Goal: Contribute content: Contribute content

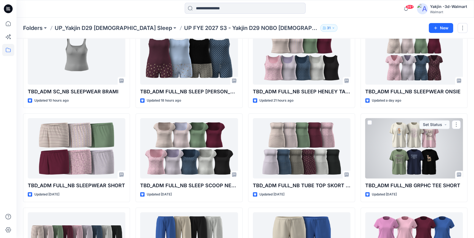
scroll to position [175, 0]
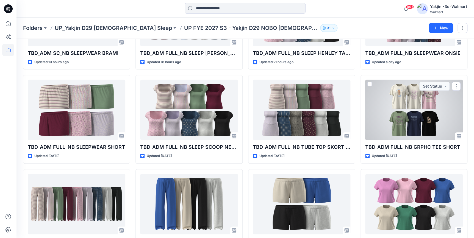
click at [422, 116] on div at bounding box center [413, 110] width 97 height 60
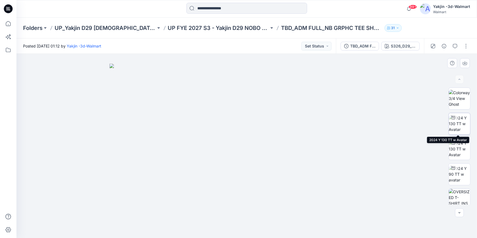
click at [464, 119] on img at bounding box center [459, 123] width 21 height 17
click at [13, 7] on div at bounding box center [8, 9] width 18 height 18
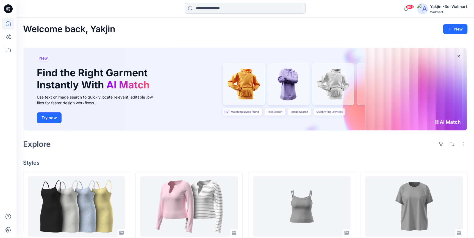
click at [241, 9] on input at bounding box center [244, 8] width 121 height 11
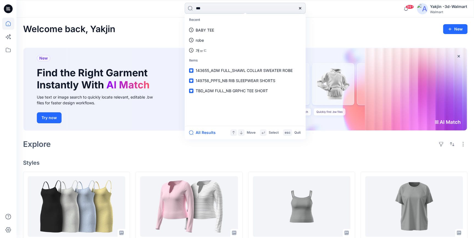
type input "****"
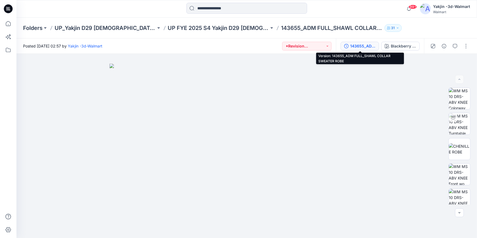
click at [371, 46] on div "143655_ADM FULL_SHAWL COLLAR SWEATER ROBE" at bounding box center [362, 46] width 25 height 6
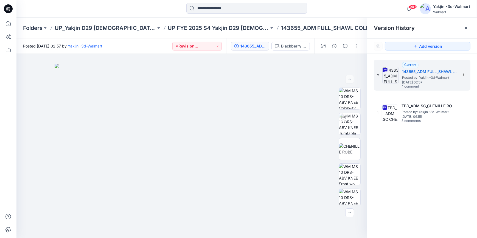
drag, startPoint x: 464, startPoint y: 27, endPoint x: 464, endPoint y: 24, distance: 3.9
click at [464, 27] on icon at bounding box center [466, 28] width 4 height 4
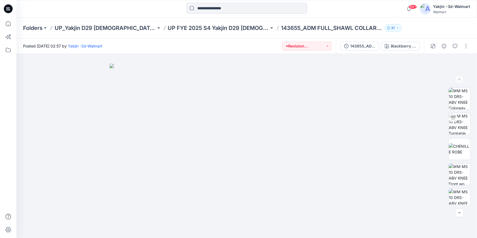
click at [11, 10] on icon at bounding box center [8, 8] width 9 height 9
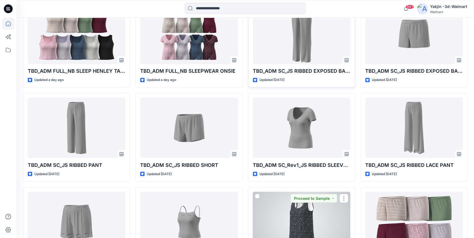
scroll to position [411, 0]
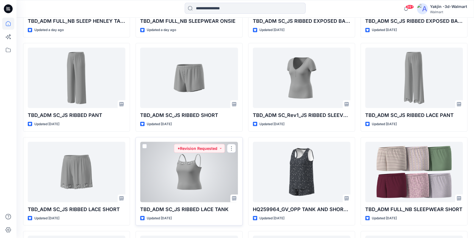
click at [203, 178] on div at bounding box center [188, 172] width 97 height 60
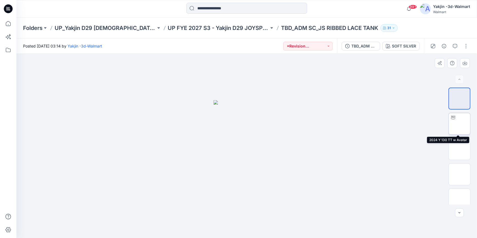
click at [460, 124] on img at bounding box center [460, 124] width 0 height 0
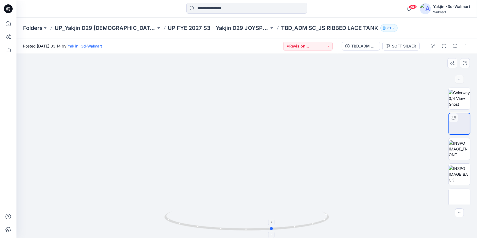
drag, startPoint x: 287, startPoint y: 231, endPoint x: 313, endPoint y: 227, distance: 26.2
click at [313, 227] on icon at bounding box center [247, 221] width 166 height 21
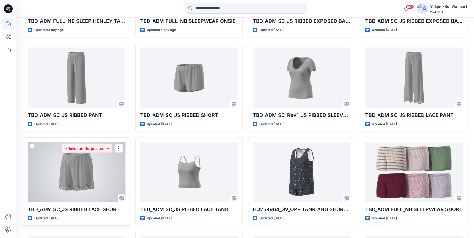
click at [91, 178] on div at bounding box center [76, 172] width 97 height 60
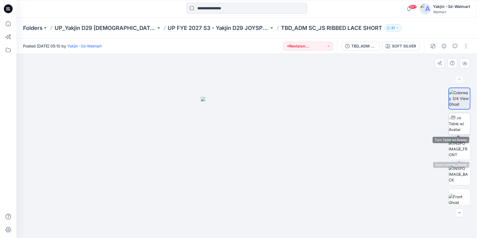
click at [464, 127] on img at bounding box center [459, 123] width 21 height 17
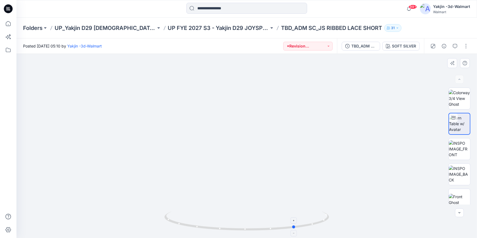
drag, startPoint x: 307, startPoint y: 225, endPoint x: 192, endPoint y: 221, distance: 115.9
click at [192, 221] on icon at bounding box center [247, 221] width 166 height 21
drag, startPoint x: 8, startPoint y: 9, endPoint x: 11, endPoint y: 14, distance: 5.8
click at [8, 9] on icon at bounding box center [8, 8] width 9 height 9
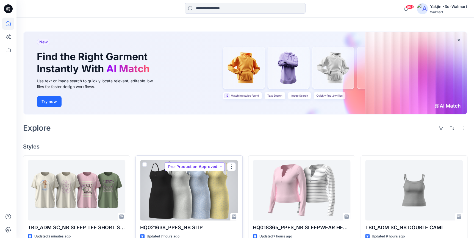
scroll to position [25, 0]
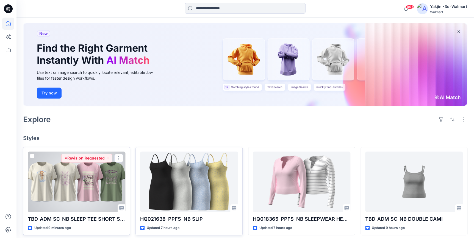
click at [82, 177] on div at bounding box center [76, 182] width 97 height 60
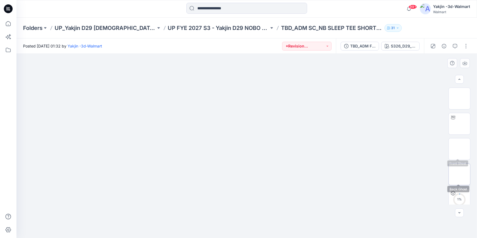
scroll to position [25, 0]
click at [460, 99] on img at bounding box center [460, 99] width 0 height 0
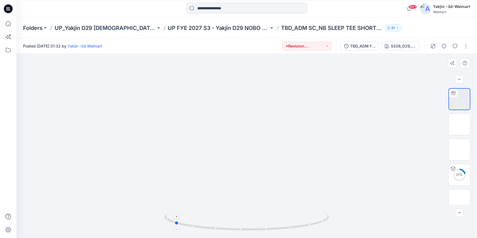
drag, startPoint x: 303, startPoint y: 229, endPoint x: 231, endPoint y: 232, distance: 72.5
click at [231, 232] on icon at bounding box center [247, 221] width 166 height 21
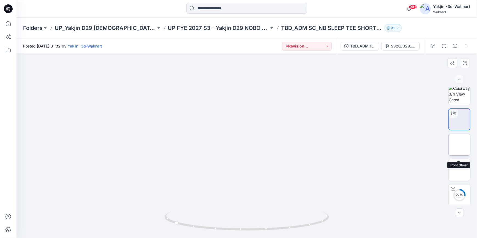
scroll to position [0, 0]
click at [410, 52] on div "TBD_ADM FULL_NB GRPHC TEE SHORT S326_D29_NB_Angel_Winter White _V2_Colorway 2_Y…" at bounding box center [380, 45] width 88 height 15
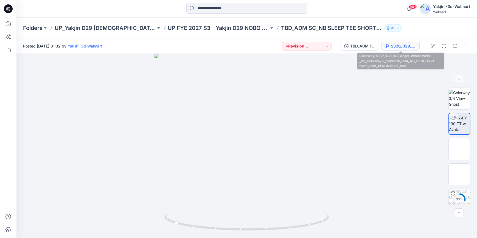
click at [403, 47] on div "S326_D29_NB_Angel_Winter White _V2_Colorway 2_YJ/S3 26_D34_NB_CLOUDS v1 rptcc_C…" at bounding box center [403, 46] width 25 height 6
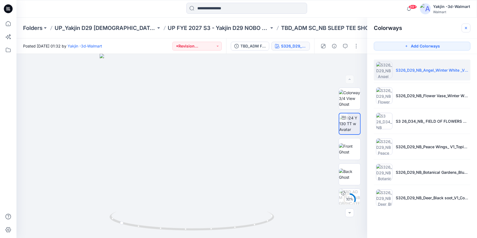
click at [468, 29] on button "button" at bounding box center [466, 28] width 9 height 9
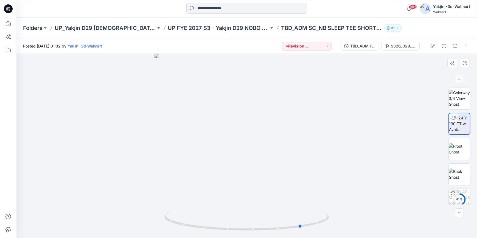
drag, startPoint x: 301, startPoint y: 228, endPoint x: 264, endPoint y: 232, distance: 37.0
click at [264, 232] on div at bounding box center [246, 146] width 461 height 184
drag, startPoint x: 293, startPoint y: 179, endPoint x: 291, endPoint y: 142, distance: 36.5
drag, startPoint x: 301, startPoint y: 226, endPoint x: 203, endPoint y: 225, distance: 98.3
click at [203, 225] on icon at bounding box center [247, 221] width 166 height 21
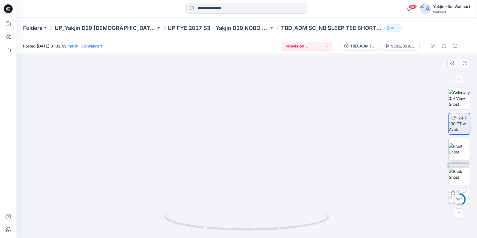
click at [456, 150] on img at bounding box center [459, 149] width 21 height 12
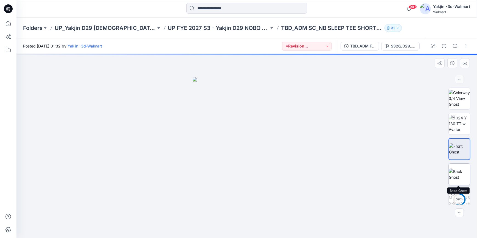
click at [461, 173] on img at bounding box center [459, 175] width 21 height 12
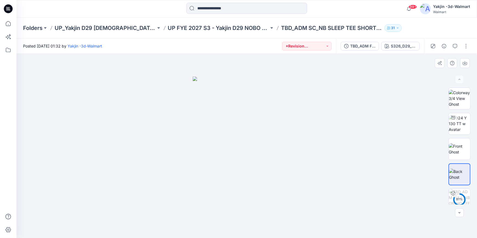
drag, startPoint x: 101, startPoint y: 130, endPoint x: 78, endPoint y: 135, distance: 23.5
click at [101, 130] on div at bounding box center [246, 146] width 461 height 184
drag, startPoint x: 153, startPoint y: 88, endPoint x: 164, endPoint y: 87, distance: 11.3
click at [153, 88] on div at bounding box center [246, 146] width 461 height 184
click at [9, 10] on icon at bounding box center [8, 8] width 9 height 9
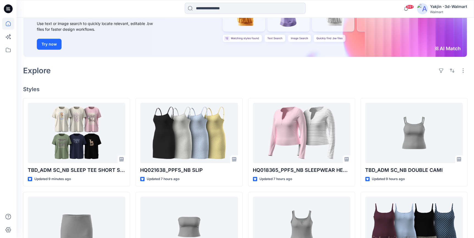
scroll to position [75, 0]
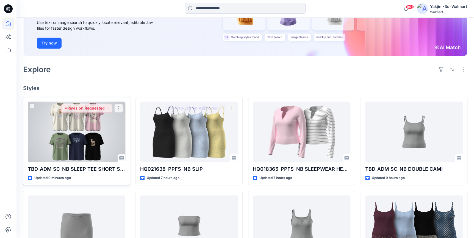
click at [80, 148] on div at bounding box center [76, 132] width 97 height 60
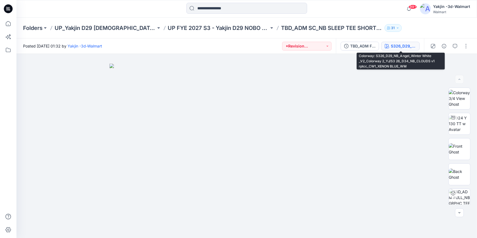
click at [394, 43] on div "S326_D29_NB_Angel_Winter White _V2_Colorway 2_YJ/S3 26_D34_NB_CLOUDS v1 rptcc_C…" at bounding box center [403, 46] width 25 height 6
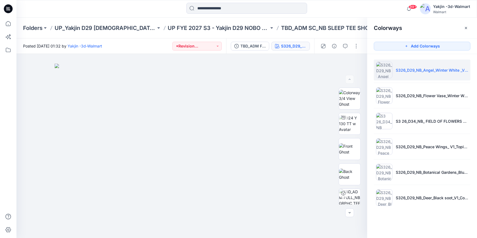
drag, startPoint x: 467, startPoint y: 30, endPoint x: 461, endPoint y: 30, distance: 5.8
click at [467, 30] on icon "button" at bounding box center [466, 28] width 4 height 4
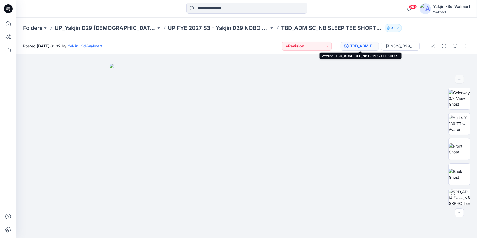
click at [362, 46] on div "TBD_ADM FULL_NB GRPHC TEE SHORT" at bounding box center [362, 46] width 25 height 6
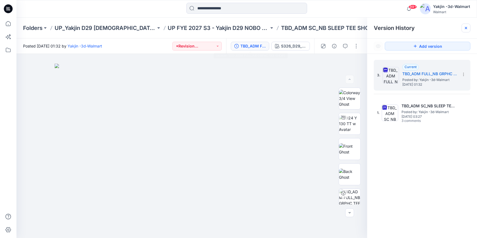
click at [469, 27] on div at bounding box center [466, 28] width 9 height 9
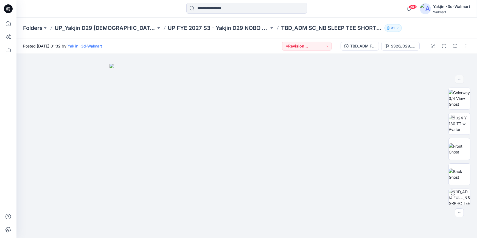
click at [12, 11] on icon at bounding box center [8, 9] width 9 height 18
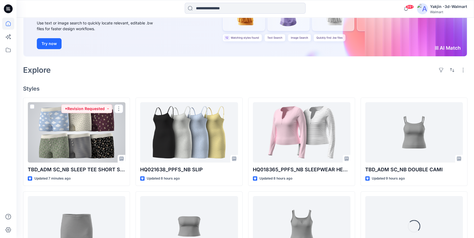
scroll to position [75, 0]
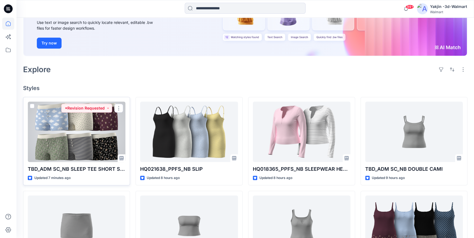
click at [74, 148] on div at bounding box center [76, 132] width 97 height 60
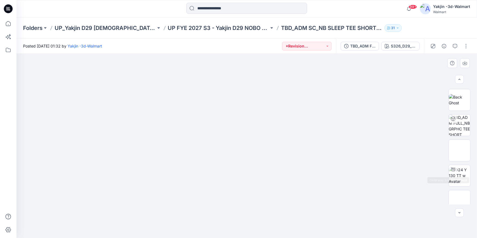
scroll to position [125, 0]
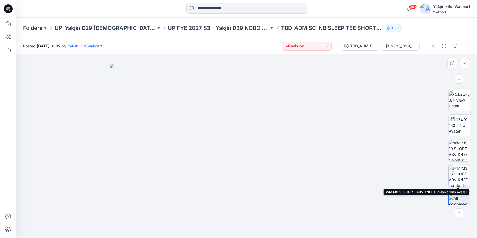
click at [459, 175] on img at bounding box center [459, 175] width 21 height 21
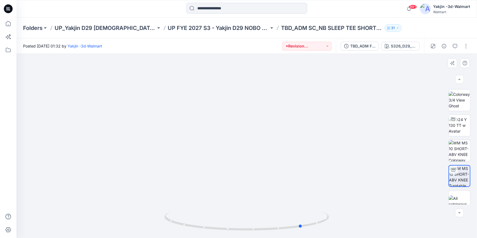
drag, startPoint x: 272, startPoint y: 231, endPoint x: 163, endPoint y: 228, distance: 109.0
click at [163, 228] on div at bounding box center [246, 146] width 461 height 184
click at [464, 45] on button "button" at bounding box center [466, 46] width 9 height 9
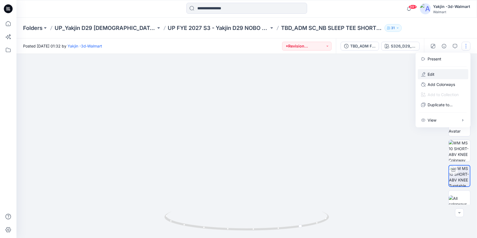
click at [445, 72] on button "Edit" at bounding box center [443, 74] width 51 height 10
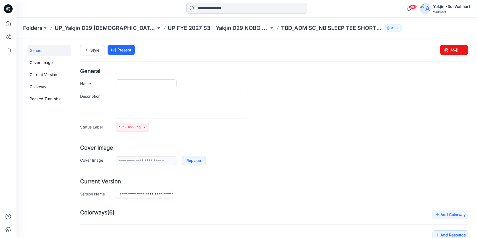
type input "**********"
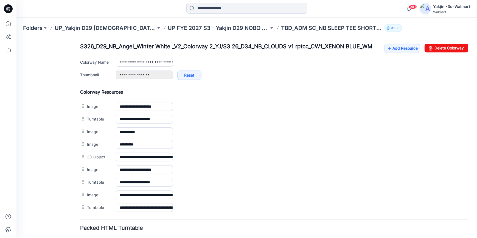
scroll to position [250, 0]
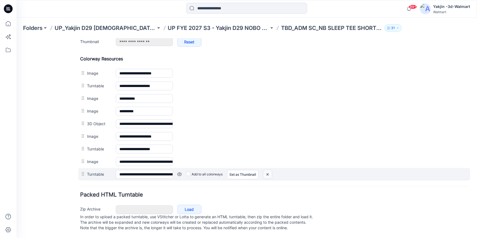
click at [267, 173] on img at bounding box center [267, 174] width 9 height 9
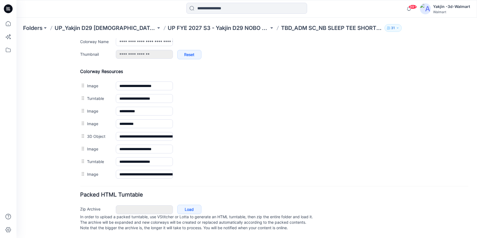
scroll to position [240, 0]
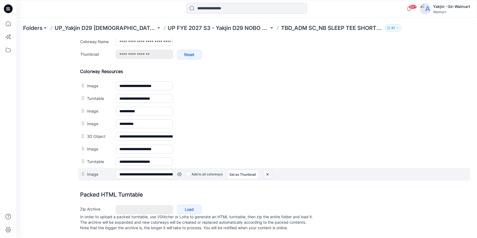
click at [266, 172] on img at bounding box center [267, 174] width 9 height 9
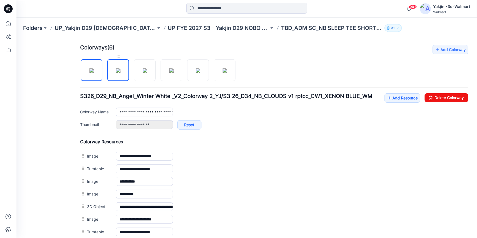
click at [116, 68] on img at bounding box center [118, 70] width 4 height 4
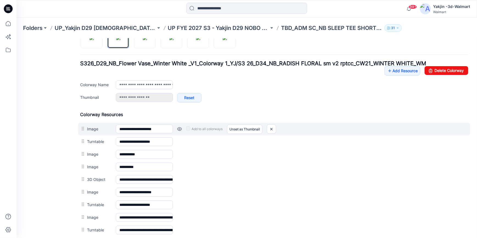
scroll to position [258, 0]
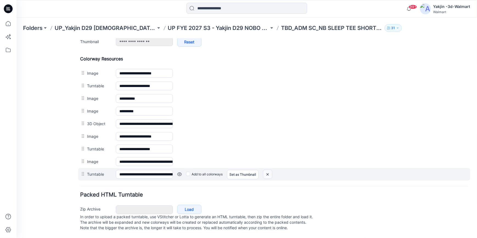
click at [269, 170] on img at bounding box center [267, 174] width 9 height 9
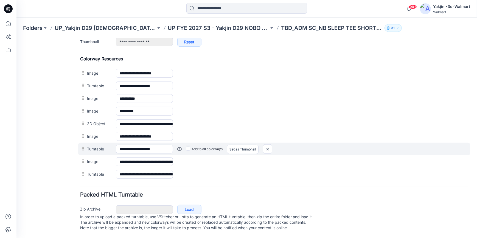
scroll to position [245, 0]
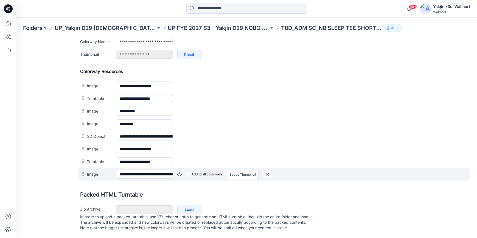
click at [267, 170] on img at bounding box center [267, 174] width 9 height 9
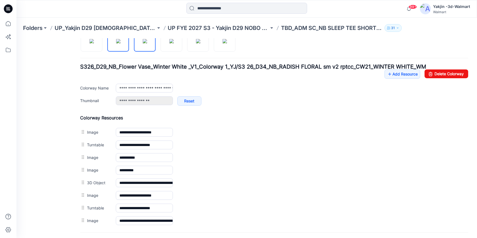
click at [145, 43] on img at bounding box center [145, 41] width 4 height 4
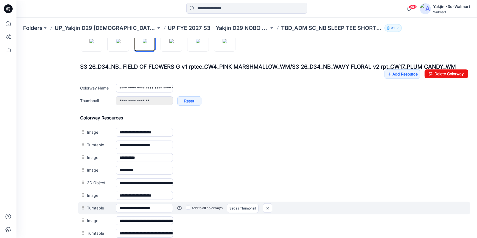
scroll to position [219, 0]
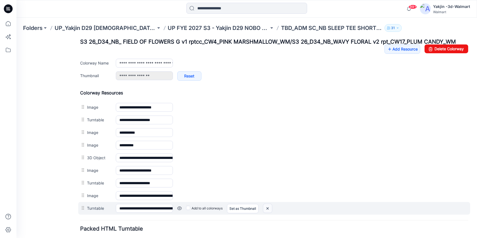
click at [268, 209] on img at bounding box center [267, 208] width 9 height 9
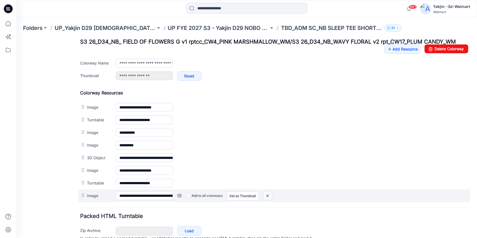
click at [268, 198] on img at bounding box center [267, 195] width 9 height 9
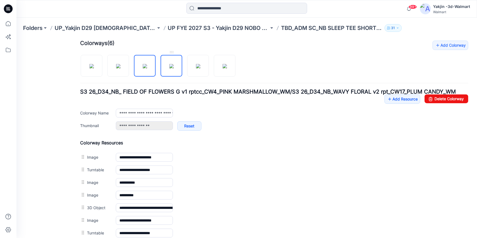
click at [169, 68] on img at bounding box center [171, 66] width 4 height 4
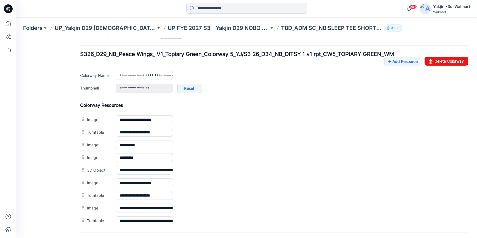
scroll to position [258, 0]
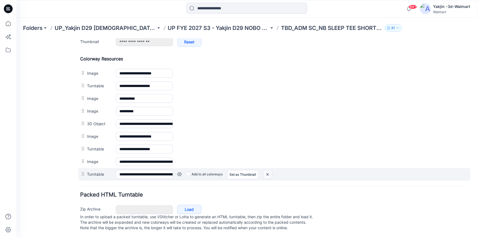
click at [266, 170] on img at bounding box center [267, 174] width 9 height 9
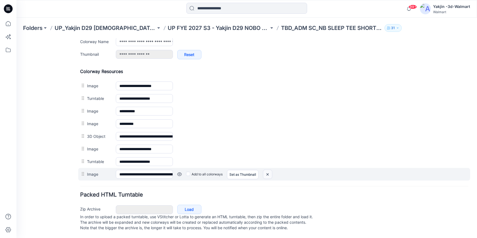
click at [267, 170] on img at bounding box center [267, 174] width 9 height 9
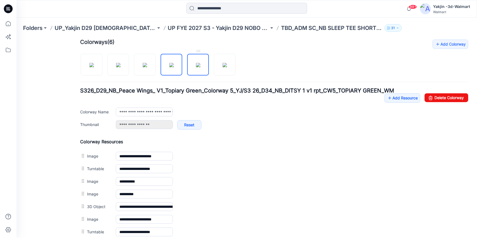
click at [196, 67] on img at bounding box center [198, 65] width 4 height 4
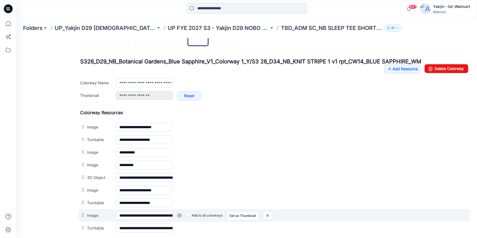
scroll to position [245, 0]
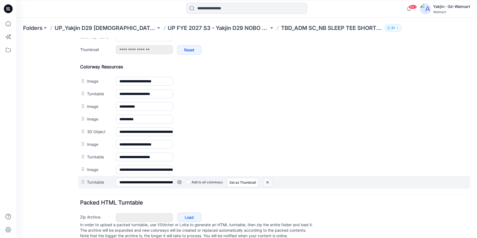
click at [268, 178] on img at bounding box center [267, 182] width 9 height 9
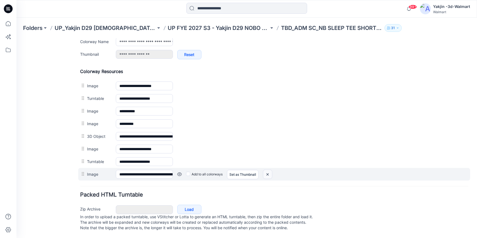
click at [267, 172] on img at bounding box center [267, 174] width 9 height 9
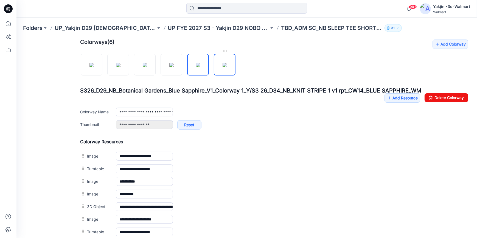
click at [230, 75] on link at bounding box center [225, 65] width 22 height 22
type input "**********"
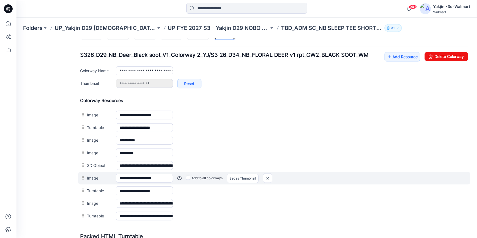
scroll to position [253, 0]
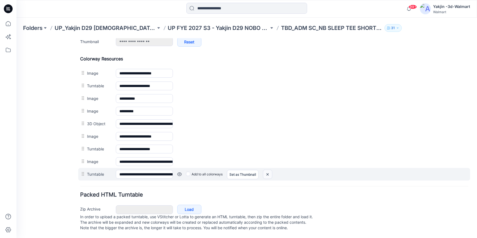
click at [268, 171] on img at bounding box center [267, 174] width 9 height 9
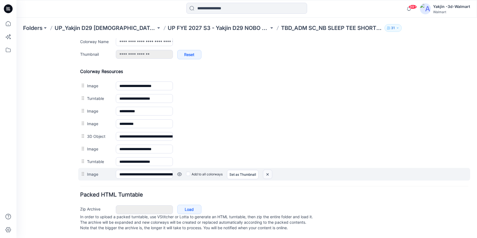
click at [266, 171] on img at bounding box center [267, 174] width 9 height 9
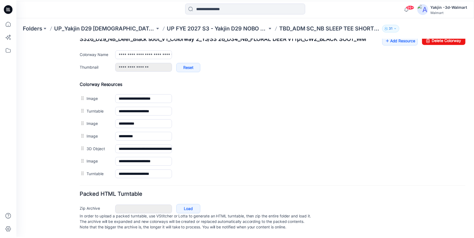
scroll to position [228, 0]
drag, startPoint x: 12, startPoint y: 10, endPoint x: 29, endPoint y: 17, distance: 18.9
click at [12, 10] on icon at bounding box center [8, 8] width 9 height 9
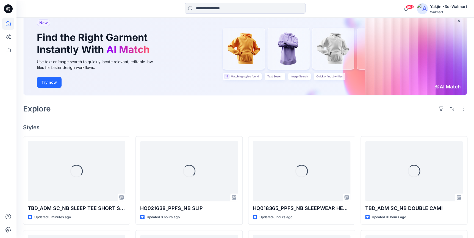
scroll to position [100, 0]
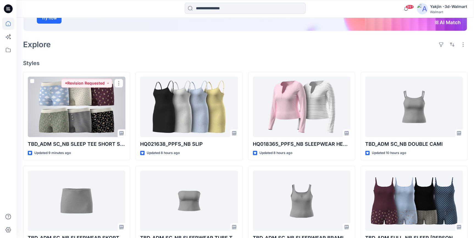
drag, startPoint x: 96, startPoint y: 118, endPoint x: 107, endPoint y: 121, distance: 11.7
click at [96, 118] on div at bounding box center [76, 107] width 97 height 60
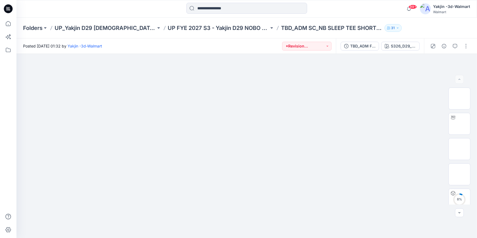
drag, startPoint x: 395, startPoint y: 18, endPoint x: 462, endPoint y: 53, distance: 75.3
click at [395, 18] on div "Folders UP_Yakjin D29 Ladies Sleep UP FYE 2027 S3 - Yakjin D29 NOBO Ladies Slee…" at bounding box center [246, 28] width 461 height 21
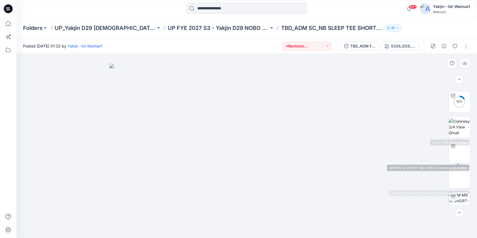
scroll to position [125, 0]
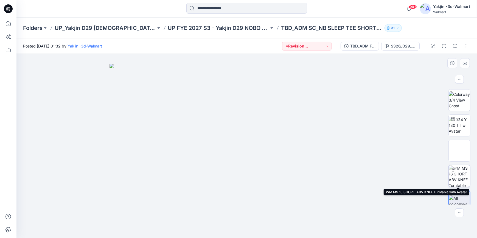
click at [464, 176] on img at bounding box center [459, 175] width 21 height 21
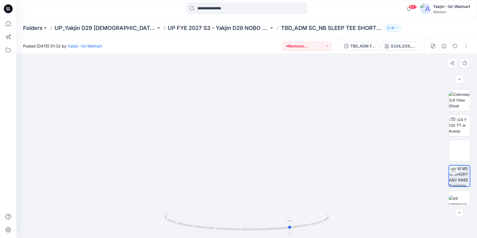
drag, startPoint x: 257, startPoint y: 231, endPoint x: 301, endPoint y: 230, distance: 44.7
click at [301, 230] on icon at bounding box center [247, 221] width 166 height 21
drag, startPoint x: 274, startPoint y: 231, endPoint x: 250, endPoint y: 227, distance: 24.5
click at [250, 227] on icon at bounding box center [247, 221] width 166 height 21
click at [466, 45] on button "button" at bounding box center [466, 46] width 9 height 9
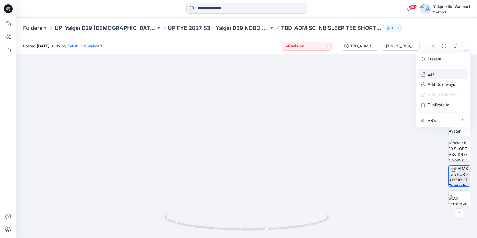
click at [447, 75] on button "Edit" at bounding box center [443, 74] width 51 height 10
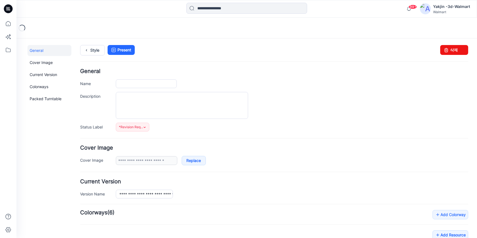
type input "**********"
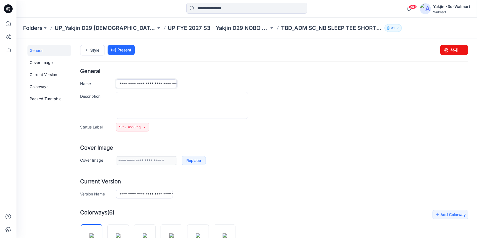
click at [138, 85] on input "**********" at bounding box center [146, 83] width 61 height 9
drag, startPoint x: 120, startPoint y: 194, endPoint x: 221, endPoint y: 193, distance: 101.3
click at [221, 195] on div "**********" at bounding box center [292, 193] width 352 height 9
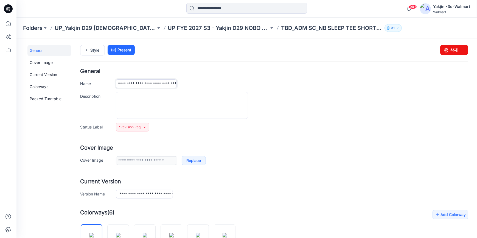
drag, startPoint x: 119, startPoint y: 82, endPoint x: 294, endPoint y: 94, distance: 175.8
click at [290, 93] on div "**********" at bounding box center [274, 99] width 388 height 63
paste input "text"
type input "**********"
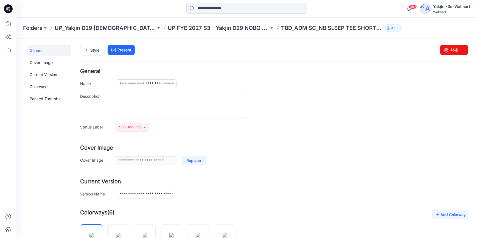
click at [339, 116] on div at bounding box center [292, 105] width 352 height 27
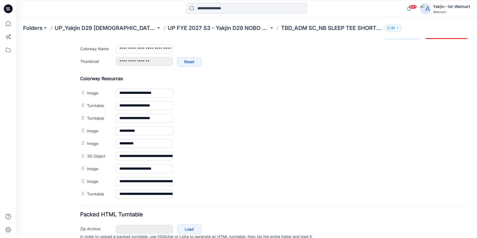
scroll to position [200, 0]
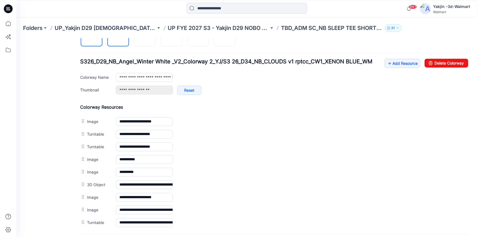
click at [119, 38] on img at bounding box center [118, 35] width 4 height 4
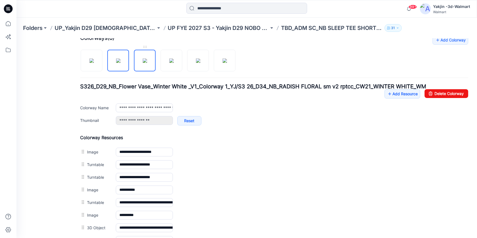
click at [143, 63] on img at bounding box center [145, 60] width 4 height 4
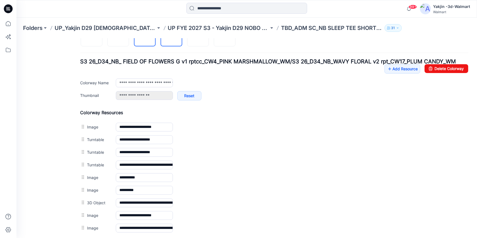
click at [174, 38] on img at bounding box center [171, 35] width 4 height 4
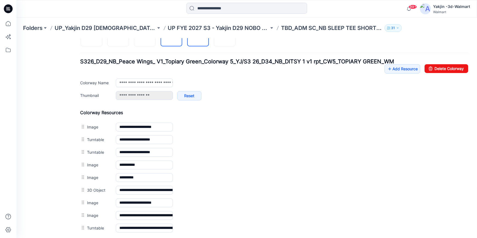
click at [199, 38] on img at bounding box center [198, 35] width 4 height 4
click at [227, 38] on img at bounding box center [225, 35] width 4 height 4
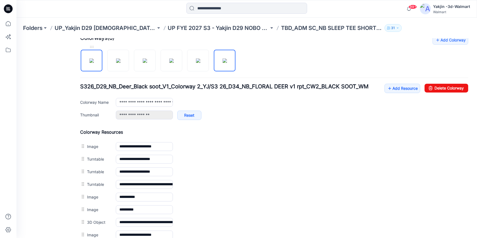
click at [92, 63] on img at bounding box center [91, 60] width 4 height 4
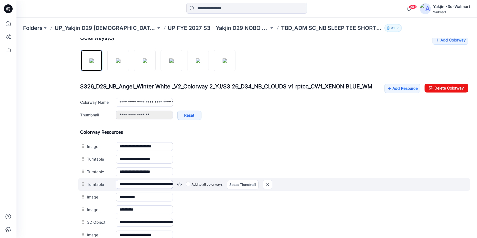
scroll to position [225, 0]
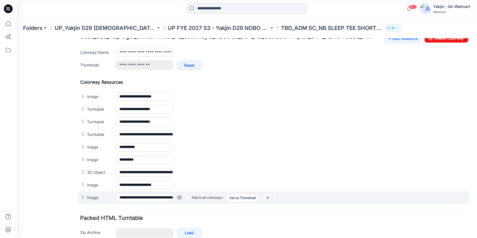
click at [268, 195] on img at bounding box center [267, 197] width 9 height 9
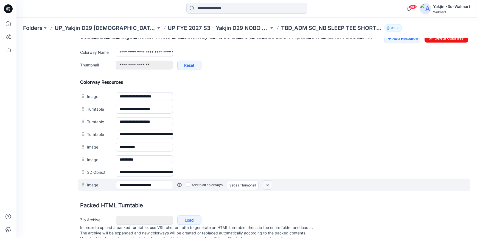
click at [267, 186] on img at bounding box center [267, 184] width 9 height 9
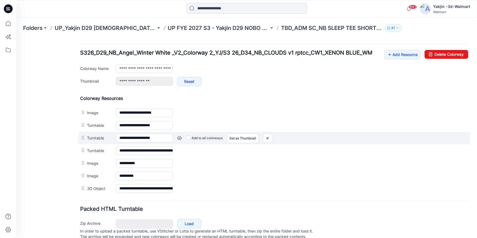
scroll to position [200, 0]
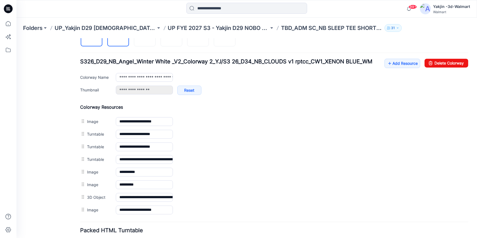
click at [119, 38] on img at bounding box center [118, 35] width 4 height 4
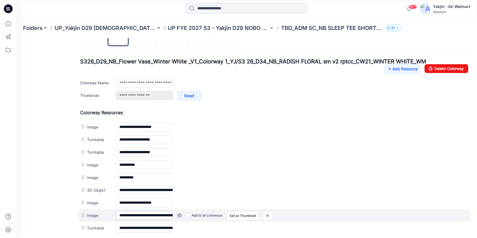
scroll to position [225, 0]
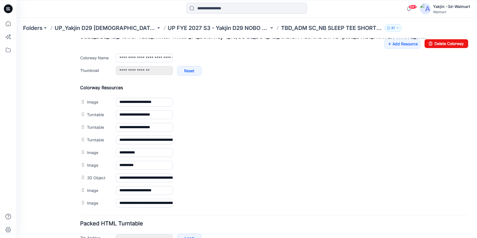
click at [50, 186] on div "General Cover Image Current Version Colorways Packed Turntable" at bounding box center [49, 43] width 44 height 446
click at [16, 38] on img at bounding box center [16, 38] width 0 height 0
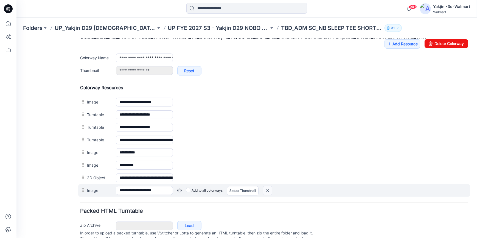
click at [269, 192] on img at bounding box center [267, 190] width 9 height 9
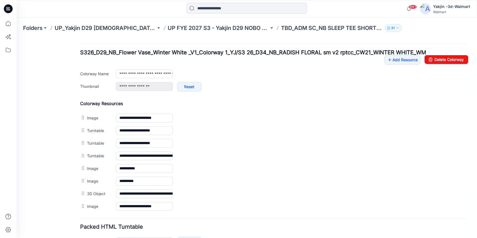
scroll to position [200, 0]
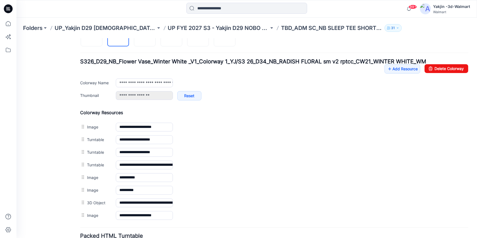
click at [147, 47] on div "Add Colorway Colorways (6) S326_D29_NB_Flower Vase_Winter White _V1_Colorway 1_…" at bounding box center [274, 115] width 388 height 211
click at [145, 38] on img at bounding box center [145, 35] width 4 height 4
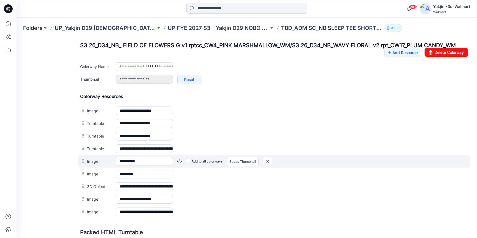
scroll to position [225, 0]
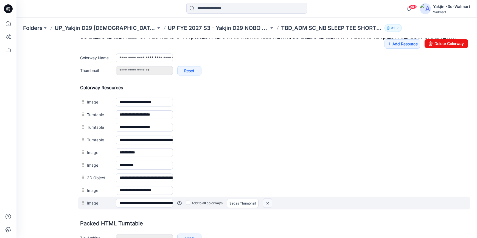
click at [269, 203] on img at bounding box center [267, 202] width 9 height 9
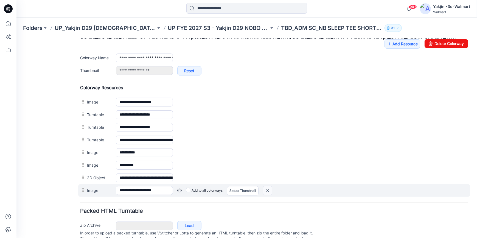
click at [270, 190] on img at bounding box center [267, 190] width 9 height 9
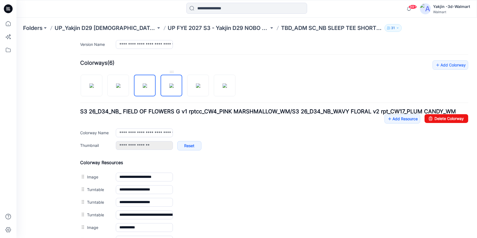
click at [169, 86] on img at bounding box center [171, 85] width 4 height 4
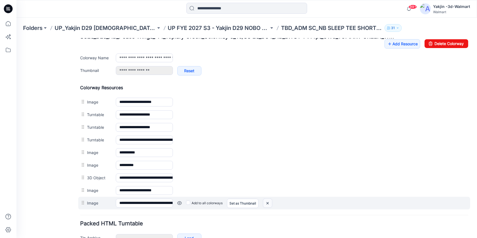
click at [269, 201] on img at bounding box center [267, 202] width 9 height 9
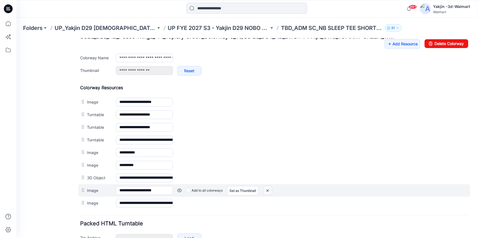
click at [267, 193] on img at bounding box center [267, 190] width 9 height 9
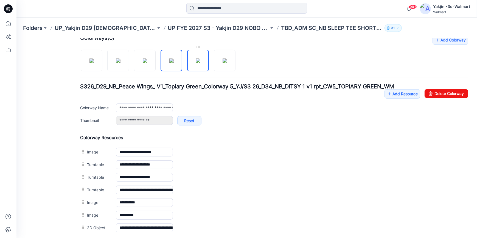
click at [200, 61] on img at bounding box center [198, 60] width 4 height 4
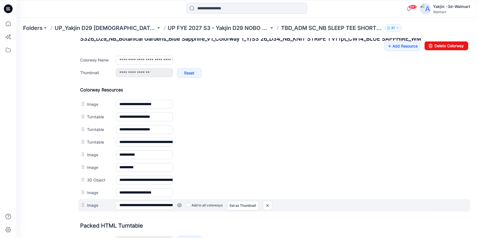
scroll to position [250, 0]
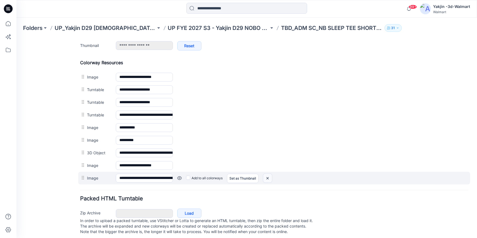
click at [267, 177] on img at bounding box center [267, 177] width 9 height 9
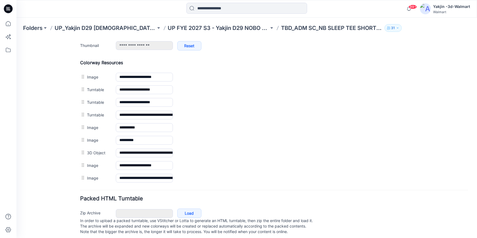
scroll to position [245, 0]
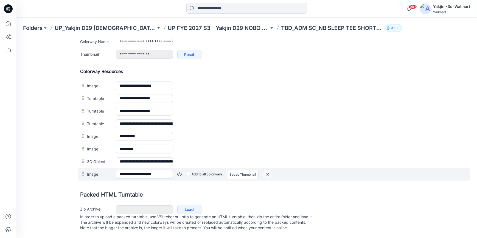
click at [268, 170] on img at bounding box center [267, 174] width 9 height 9
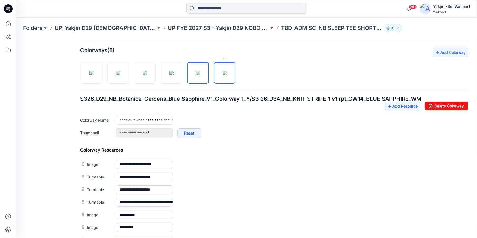
click at [224, 71] on img at bounding box center [225, 73] width 4 height 4
type input "**********"
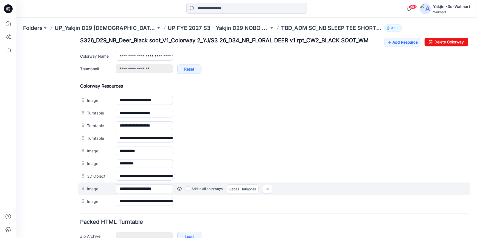
scroll to position [237, 0]
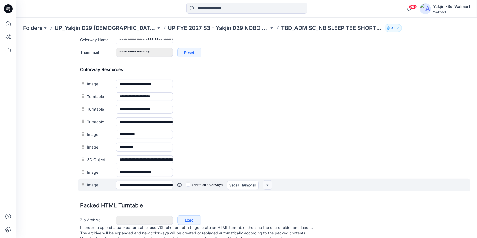
click at [269, 184] on img at bounding box center [267, 184] width 9 height 9
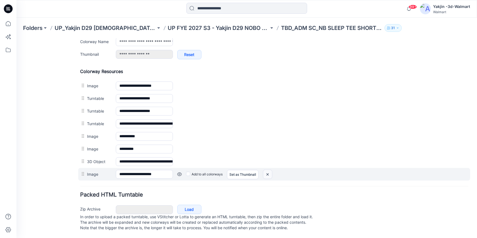
click at [269, 172] on img at bounding box center [267, 174] width 9 height 9
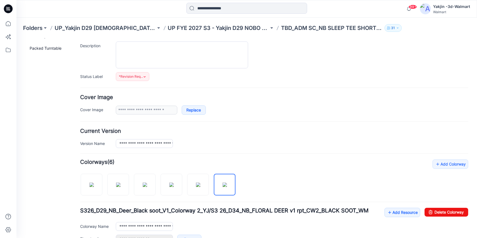
scroll to position [0, 0]
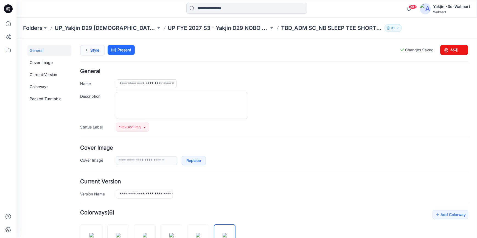
click at [91, 51] on link "Style" at bounding box center [92, 50] width 25 height 10
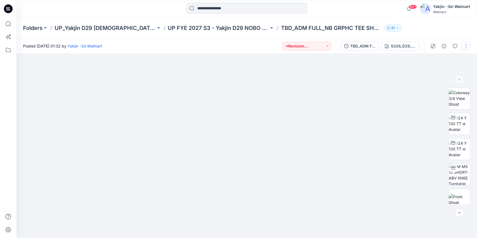
click at [466, 44] on button "button" at bounding box center [466, 46] width 9 height 9
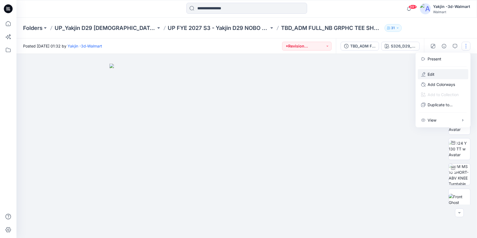
click at [440, 73] on button "Edit" at bounding box center [443, 74] width 51 height 10
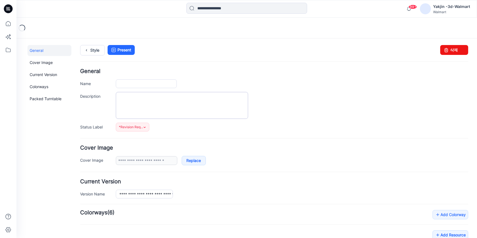
type input "**********"
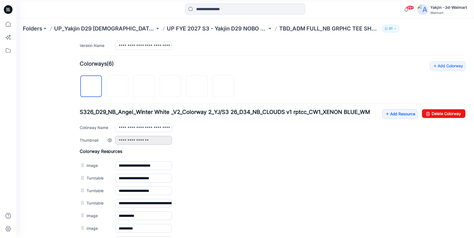
scroll to position [150, 0]
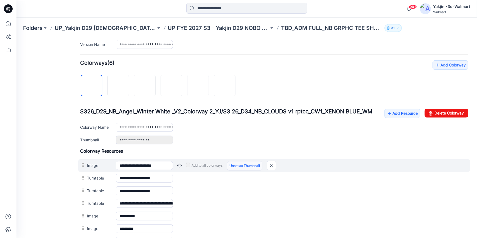
click at [237, 167] on link "Unset as Thumbnail" at bounding box center [244, 165] width 35 height 9
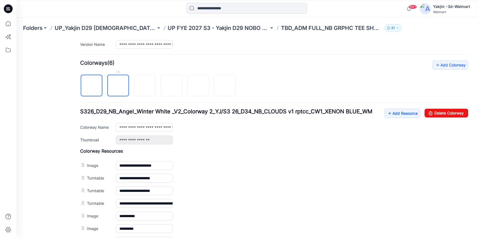
click at [118, 86] on img at bounding box center [118, 86] width 0 height 0
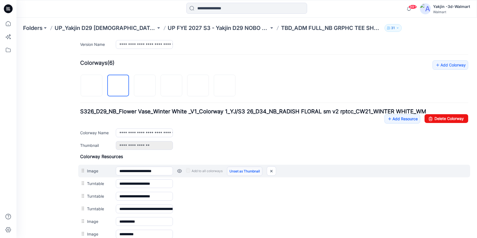
click at [236, 169] on link "Unset as Thumbnail" at bounding box center [244, 170] width 35 height 9
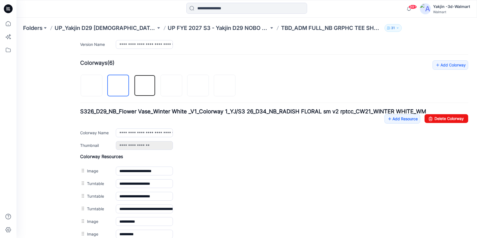
drag, startPoint x: 144, startPoint y: 84, endPoint x: 195, endPoint y: 115, distance: 59.3
click at [145, 84] on img at bounding box center [145, 85] width 4 height 4
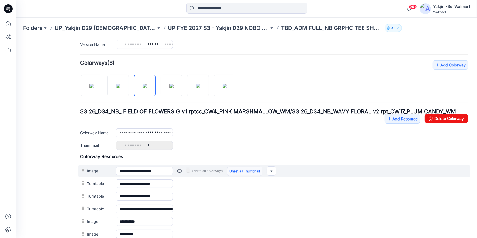
click at [245, 170] on link "Unset as Thumbnail" at bounding box center [244, 170] width 35 height 9
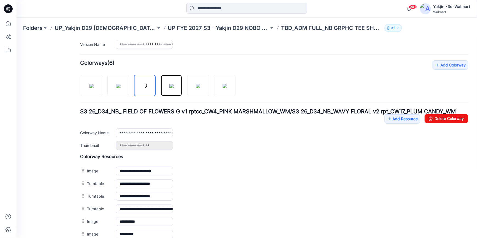
click at [172, 87] on img at bounding box center [171, 85] width 4 height 4
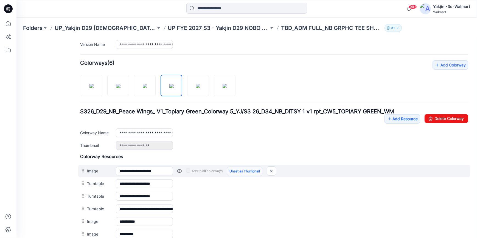
click at [247, 170] on link "Unset as Thumbnail" at bounding box center [244, 170] width 35 height 9
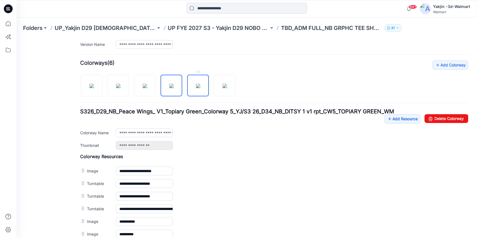
click at [196, 84] on img at bounding box center [198, 85] width 4 height 4
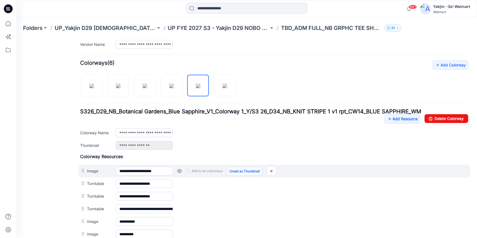
click at [248, 170] on link "Unset as Thumbnail" at bounding box center [244, 170] width 35 height 9
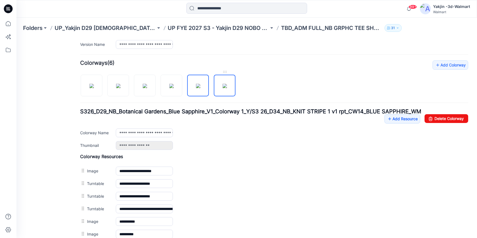
click at [227, 88] on img at bounding box center [225, 85] width 4 height 4
type input "**********"
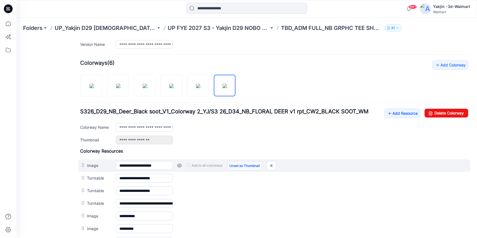
click at [253, 165] on link "Unset as Thumbnail" at bounding box center [244, 165] width 35 height 9
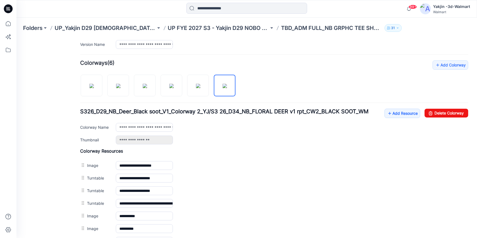
click at [10, 9] on icon at bounding box center [8, 8] width 9 height 9
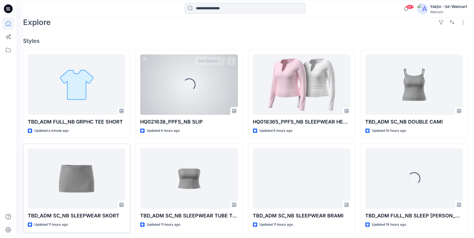
scroll to position [125, 0]
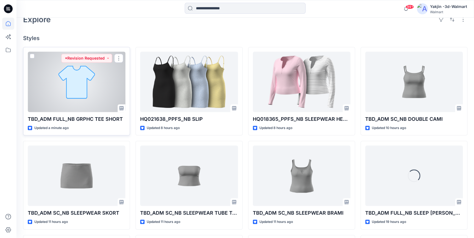
click at [85, 94] on div at bounding box center [76, 82] width 97 height 60
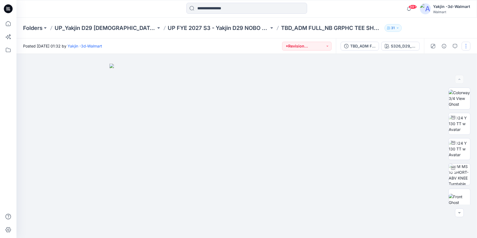
click at [467, 46] on button "button" at bounding box center [466, 46] width 9 height 9
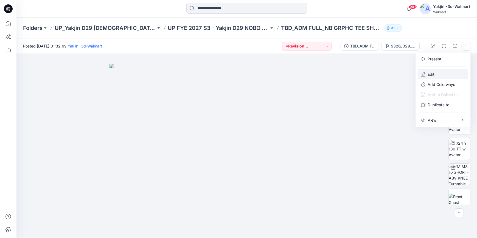
click at [442, 73] on button "Edit" at bounding box center [443, 74] width 51 height 10
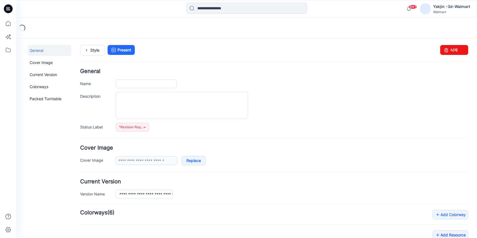
type input "**********"
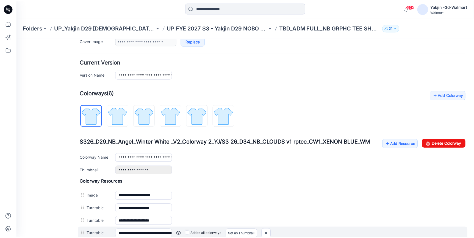
scroll to position [150, 0]
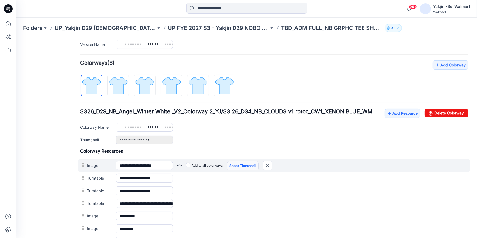
click at [235, 164] on link "Set as Thumbnail" at bounding box center [243, 165] width 32 height 9
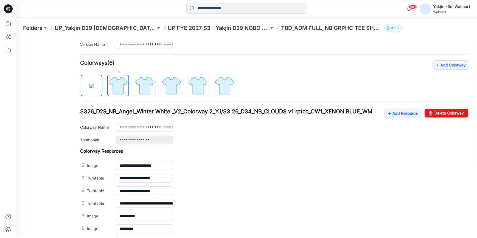
click at [123, 90] on img at bounding box center [118, 85] width 21 height 21
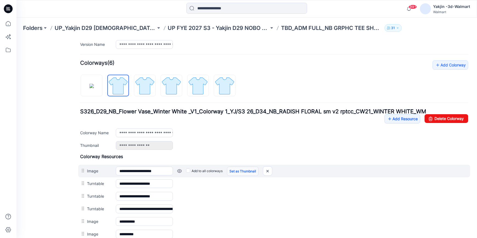
click at [235, 169] on link "Set as Thumbnail" at bounding box center [243, 170] width 32 height 9
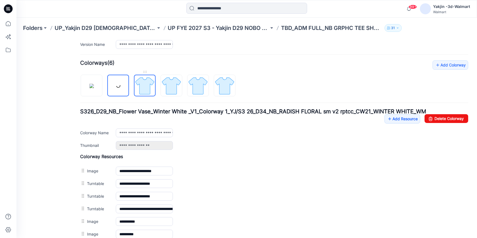
click at [138, 83] on img at bounding box center [145, 85] width 21 height 21
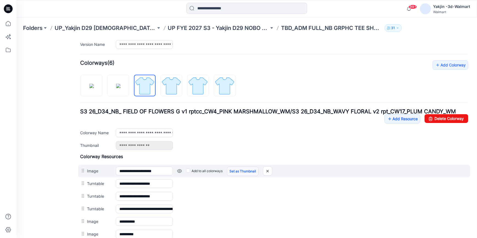
click at [234, 169] on link "Set as Thumbnail" at bounding box center [243, 170] width 32 height 9
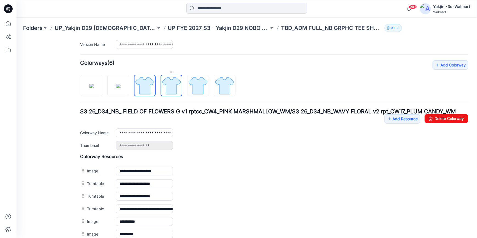
click at [173, 86] on img at bounding box center [171, 85] width 21 height 21
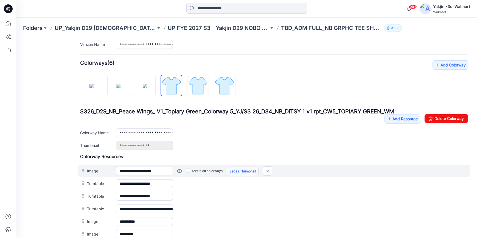
click at [240, 169] on link "Set as Thumbnail" at bounding box center [243, 170] width 32 height 9
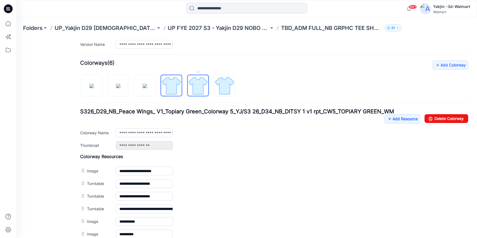
click at [201, 91] on img at bounding box center [198, 85] width 21 height 21
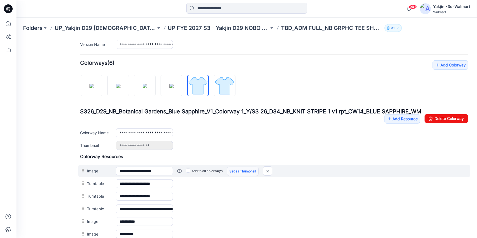
click at [244, 173] on link "Set as Thumbnail" at bounding box center [243, 170] width 32 height 9
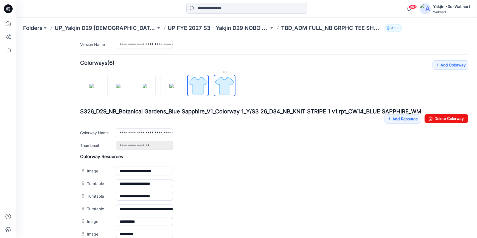
click at [226, 84] on img at bounding box center [224, 85] width 21 height 21
type input "**********"
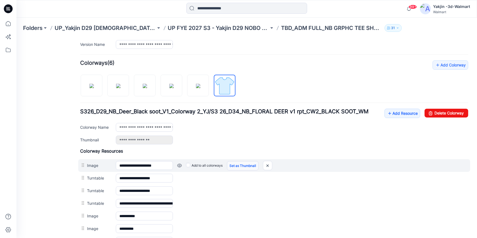
click at [244, 169] on link "Set as Thumbnail" at bounding box center [243, 165] width 32 height 9
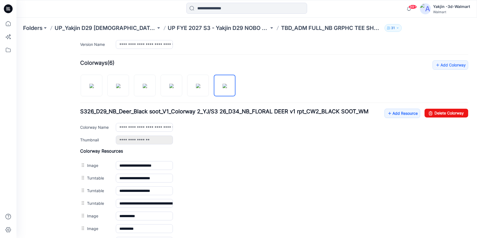
click at [10, 8] on icon at bounding box center [8, 8] width 9 height 9
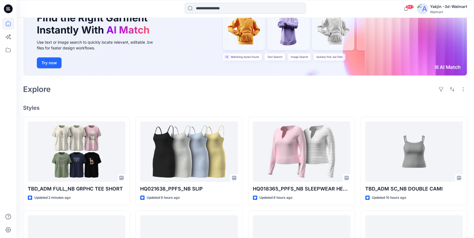
scroll to position [25, 0]
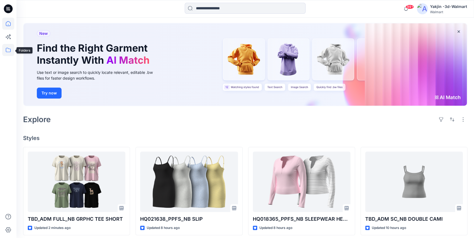
click at [10, 51] on icon at bounding box center [8, 50] width 12 height 12
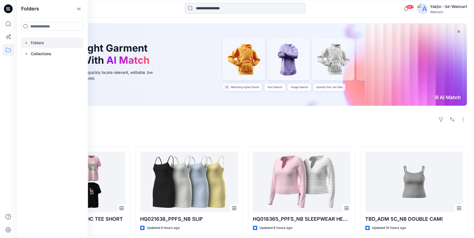
click at [39, 43] on div at bounding box center [52, 42] width 63 height 11
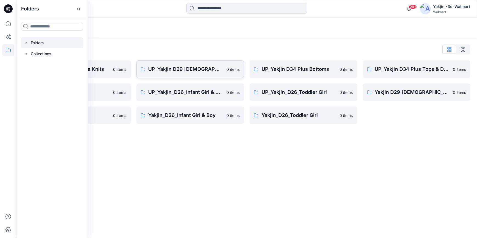
click at [171, 71] on p "UP_Yakjin D29 [DEMOGRAPHIC_DATA] Sleep" at bounding box center [186, 69] width 75 height 8
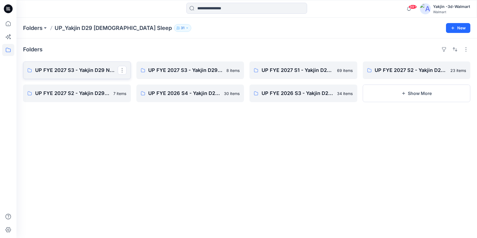
click at [67, 69] on p "UP FYE 2027 S3 - Yakjin D29 NOBO [DEMOGRAPHIC_DATA] Sleepwear" at bounding box center [76, 70] width 83 height 8
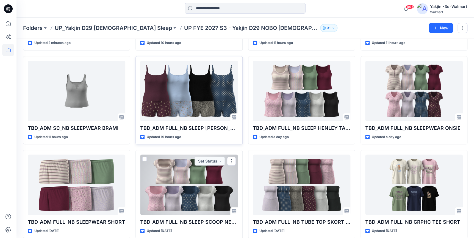
scroll to position [126, 0]
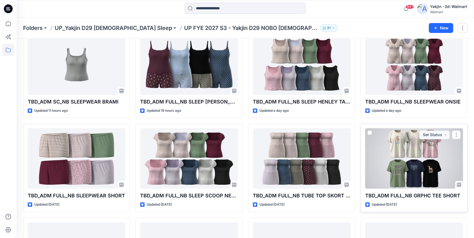
click at [420, 162] on div at bounding box center [413, 158] width 97 height 60
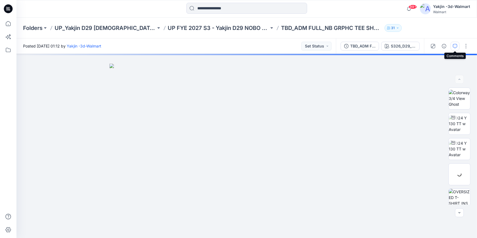
click at [457, 44] on icon "button" at bounding box center [455, 46] width 4 height 4
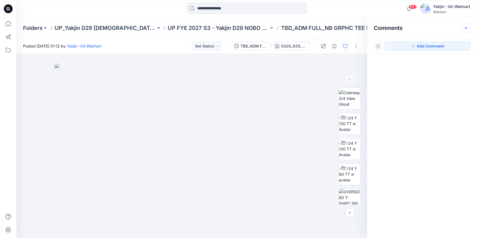
click at [464, 28] on icon "button" at bounding box center [466, 28] width 4 height 4
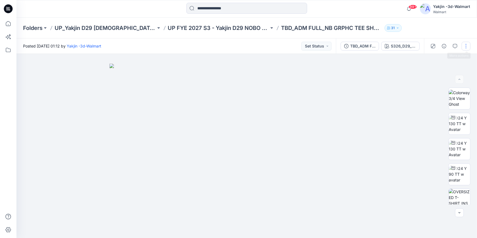
click at [465, 42] on button "button" at bounding box center [466, 46] width 9 height 9
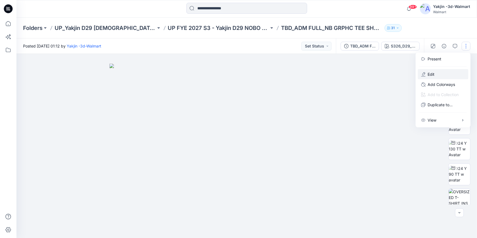
click at [441, 72] on button "Edit" at bounding box center [443, 74] width 51 height 10
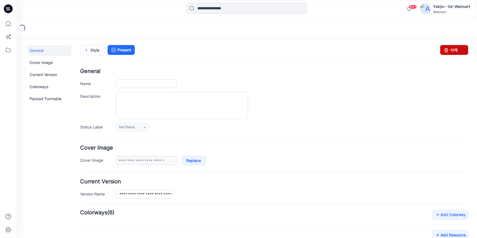
click at [456, 48] on link "삭제" at bounding box center [454, 50] width 28 height 10
type input "**********"
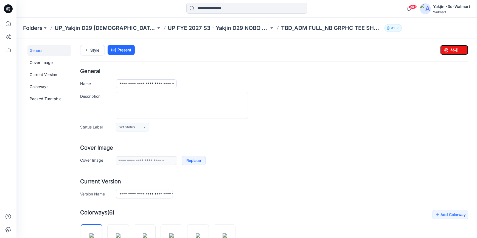
click at [8, 8] on icon at bounding box center [8, 8] width 9 height 9
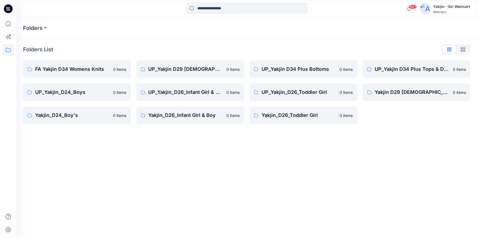
click at [10, 8] on icon at bounding box center [8, 8] width 9 height 9
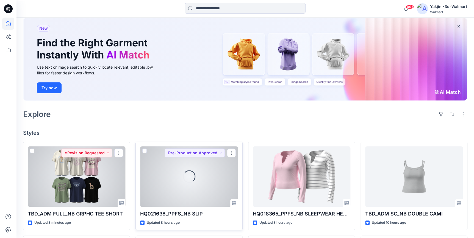
scroll to position [75, 0]
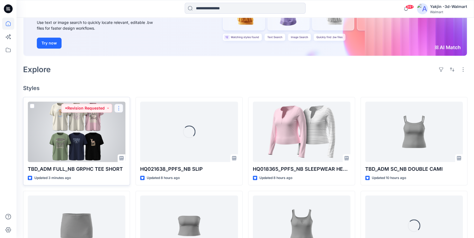
click at [121, 106] on button "button" at bounding box center [118, 108] width 9 height 9
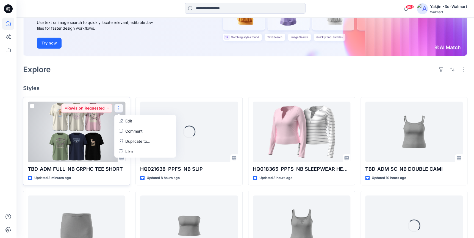
click at [141, 119] on button "Edit" at bounding box center [144, 121] width 59 height 10
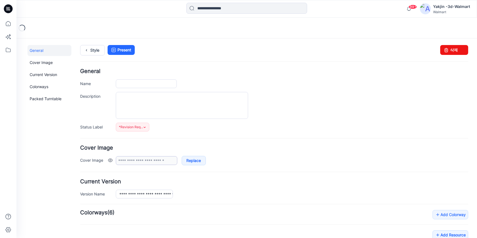
type input "**********"
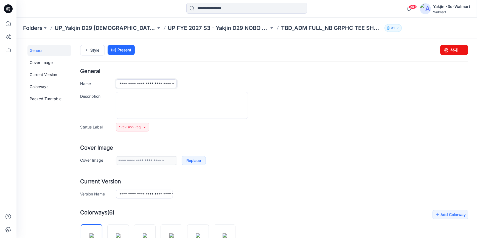
click at [168, 84] on input "**********" at bounding box center [146, 83] width 61 height 9
type input "**********"
click at [170, 191] on input "**********" at bounding box center [144, 193] width 57 height 9
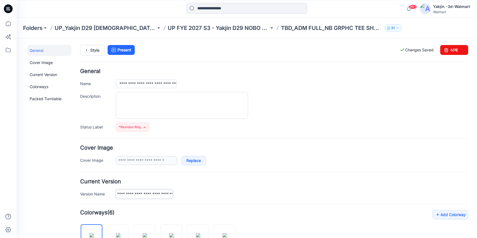
type input "**********"
click at [297, 131] on div "*Revision Requested Set Status *Revision Requested TD - Need to Review PD - Nee…" at bounding box center [292, 126] width 352 height 9
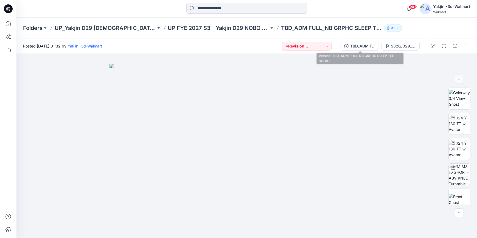
drag, startPoint x: 368, startPoint y: 46, endPoint x: 405, endPoint y: 64, distance: 41.0
click at [368, 46] on div "TBD_ADM FULL_NB GRPHC SLEEP TEE SHORT" at bounding box center [362, 46] width 25 height 6
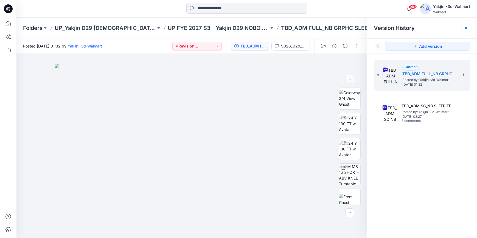
click at [465, 29] on icon at bounding box center [466, 28] width 4 height 4
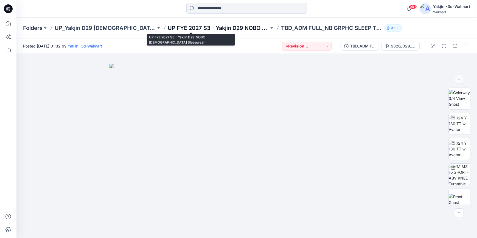
click at [168, 27] on p "UP FYE 2027 S3 - Yakjin D29 NOBO [DEMOGRAPHIC_DATA] Sleepwear" at bounding box center [218, 28] width 101 height 8
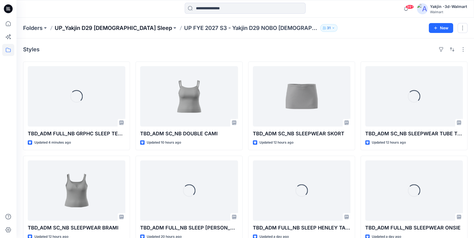
click at [126, 29] on p "UP_Yakjin D29 [DEMOGRAPHIC_DATA] Sleep" at bounding box center [113, 28] width 117 height 8
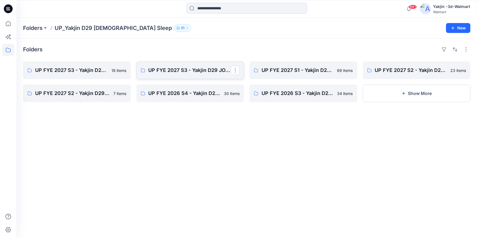
click at [199, 74] on link "UP FYE 2027 S3 - Yakjin D29 JOYSPUN Ladies Sleepwear" at bounding box center [190, 70] width 108 height 18
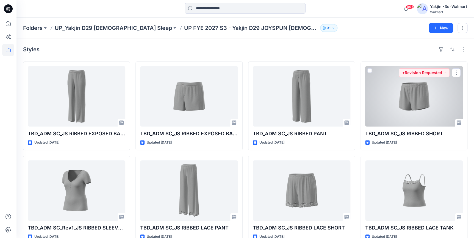
scroll to position [12, 0]
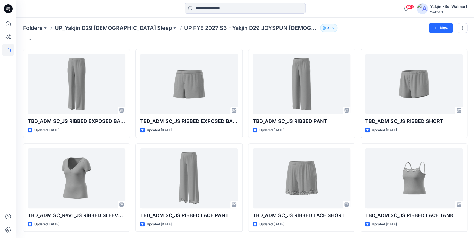
click at [10, 10] on icon at bounding box center [8, 8] width 9 height 9
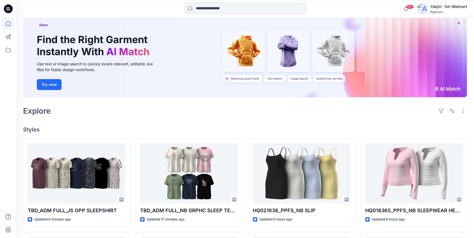
scroll to position [62, 0]
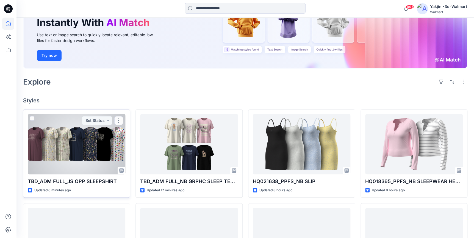
click at [72, 149] on div at bounding box center [76, 144] width 97 height 60
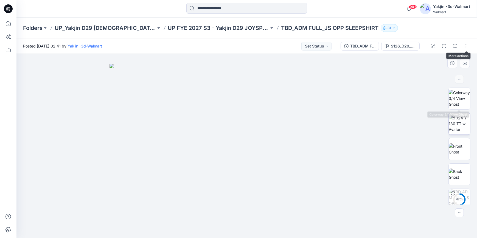
click at [456, 123] on img at bounding box center [459, 123] width 21 height 17
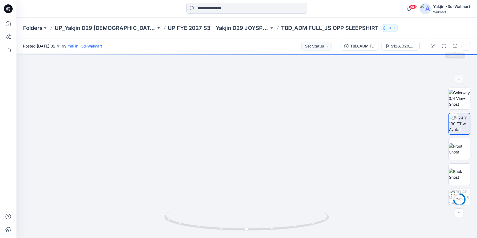
click at [465, 45] on button "button" at bounding box center [466, 46] width 9 height 9
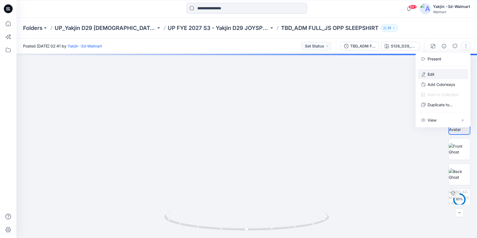
click at [437, 75] on button "Edit" at bounding box center [443, 74] width 51 height 10
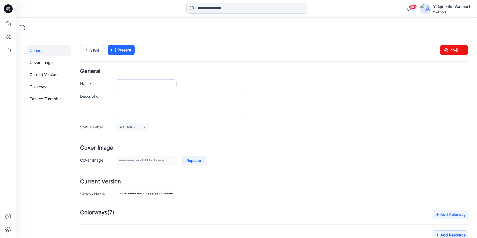
type input "**********"
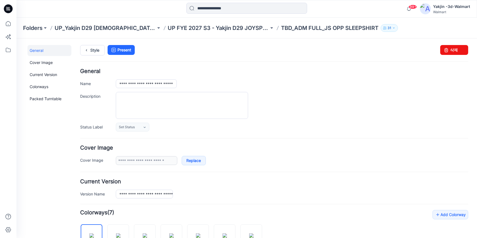
drag, startPoint x: 9, startPoint y: 11, endPoint x: 16, endPoint y: 14, distance: 7.3
click at [9, 11] on icon at bounding box center [8, 8] width 9 height 9
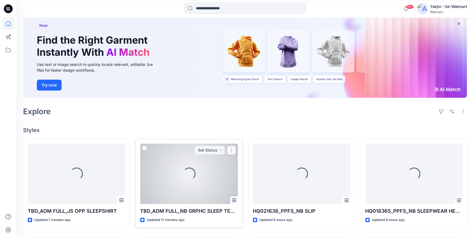
scroll to position [75, 0]
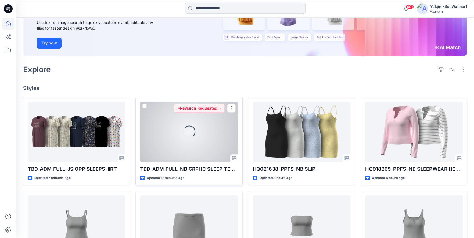
click at [190, 134] on div "Loading..." at bounding box center [189, 131] width 13 height 13
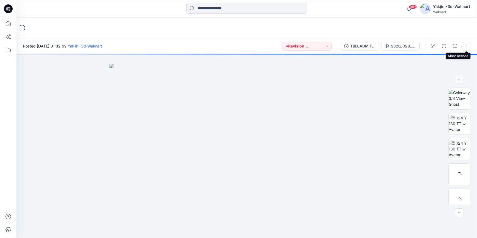
click at [467, 47] on button "button" at bounding box center [466, 46] width 9 height 9
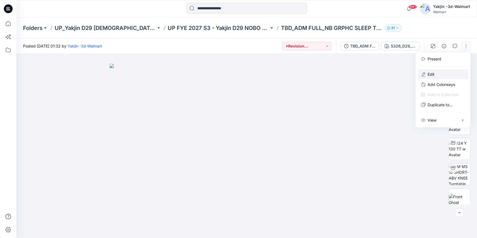
click at [437, 72] on button "Edit" at bounding box center [443, 74] width 51 height 10
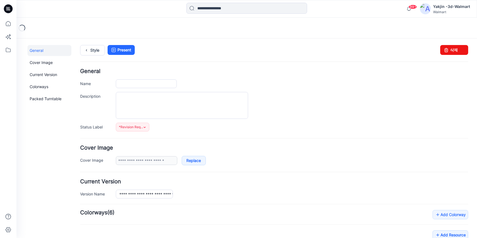
type input "**********"
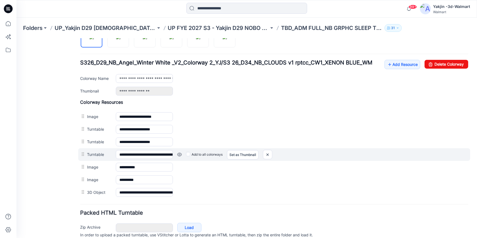
scroll to position [222, 0]
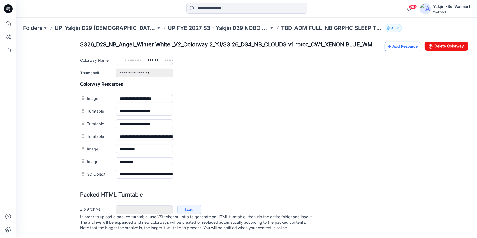
click at [390, 41] on link "Add Resource" at bounding box center [403, 45] width 36 height 9
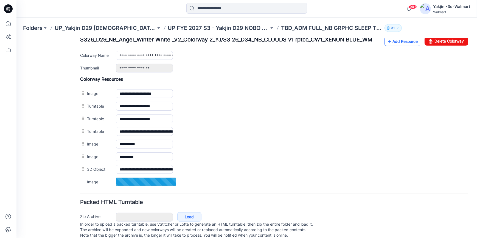
click at [391, 43] on link "Add Resource" at bounding box center [403, 41] width 36 height 9
click at [404, 44] on link "Add Resource" at bounding box center [403, 41] width 36 height 9
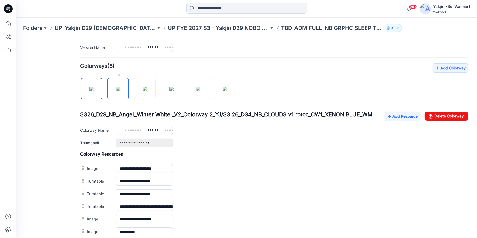
click at [121, 86] on img at bounding box center [118, 88] width 4 height 4
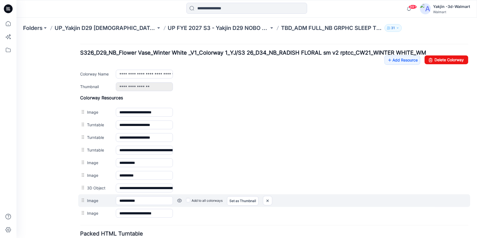
scroll to position [247, 0]
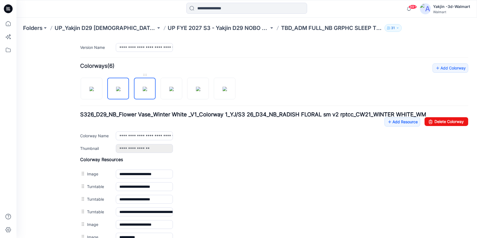
click at [143, 90] on img at bounding box center [145, 88] width 4 height 4
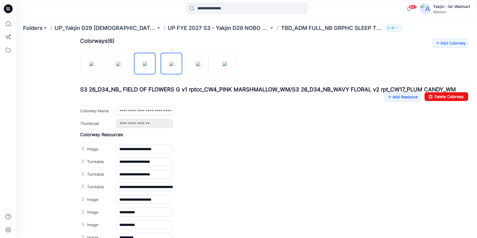
click at [174, 66] on img at bounding box center [171, 63] width 4 height 4
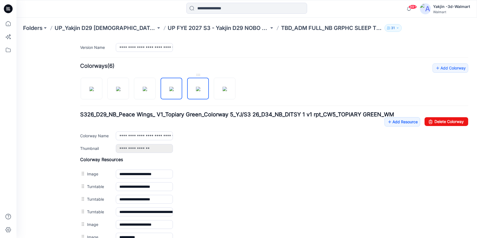
click at [197, 90] on img at bounding box center [198, 88] width 4 height 4
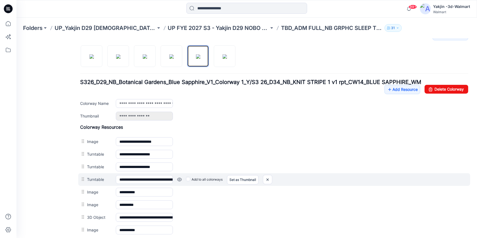
scroll to position [222, 0]
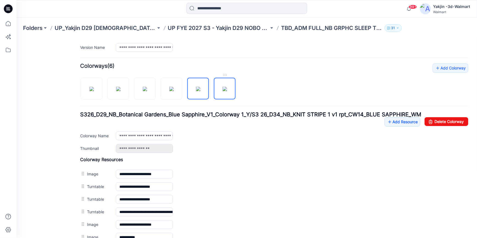
click at [225, 91] on img at bounding box center [225, 88] width 4 height 4
type input "**********"
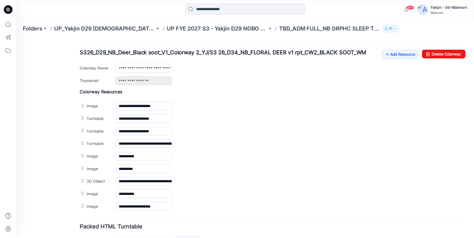
scroll to position [247, 0]
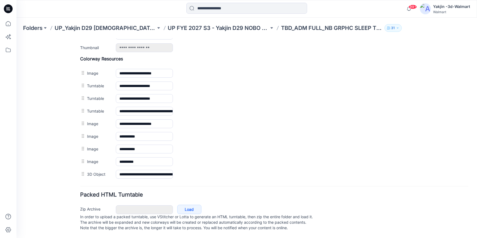
click at [7, 9] on icon at bounding box center [7, 9] width 2 height 0
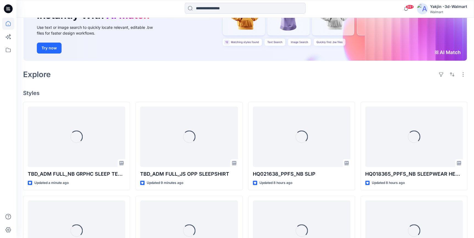
scroll to position [75, 0]
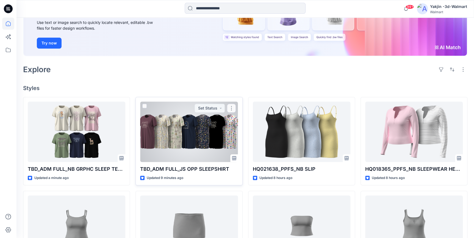
click at [170, 134] on div at bounding box center [188, 132] width 97 height 60
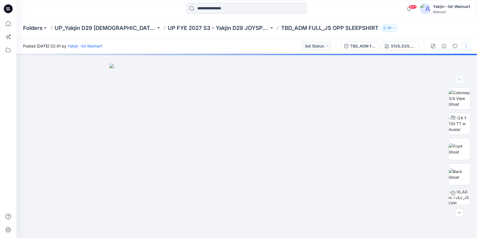
click at [464, 49] on button "button" at bounding box center [466, 46] width 9 height 9
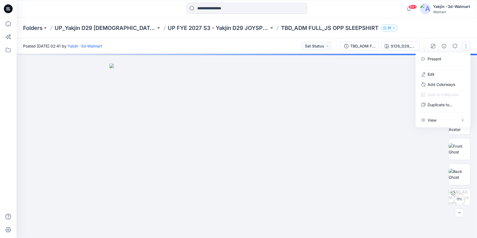
click at [438, 73] on button "Edit" at bounding box center [443, 74] width 51 height 10
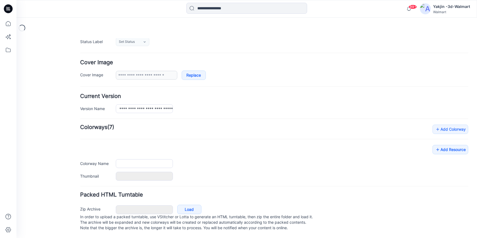
type input "**********"
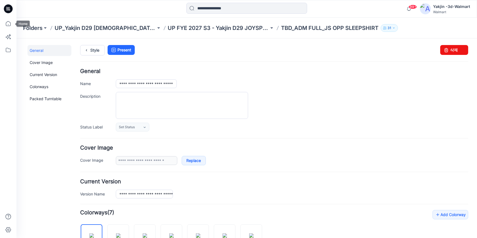
drag, startPoint x: 11, startPoint y: 12, endPoint x: 13, endPoint y: 13, distance: 3.1
click at [11, 12] on icon at bounding box center [8, 8] width 9 height 9
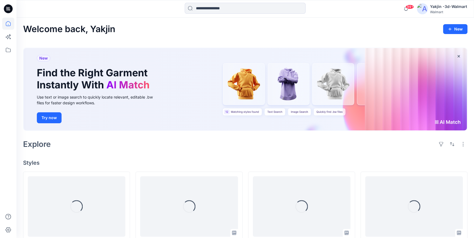
scroll to position [50, 0]
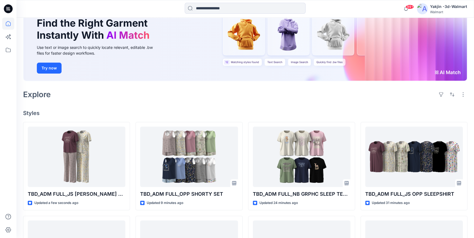
click at [253, 98] on div "Explore" at bounding box center [245, 94] width 444 height 13
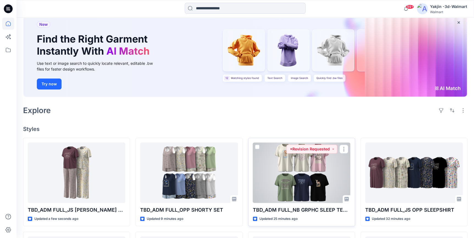
scroll to position [25, 0]
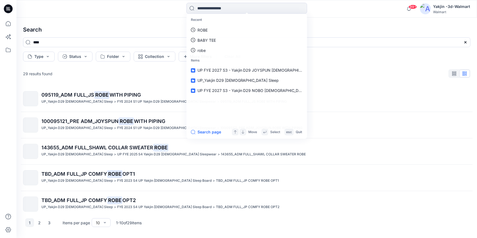
click at [12, 10] on icon at bounding box center [8, 8] width 9 height 9
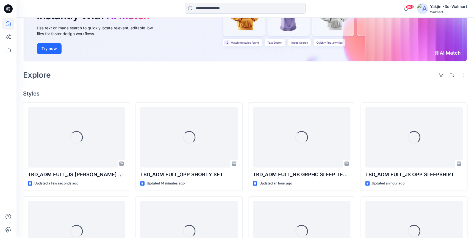
scroll to position [75, 0]
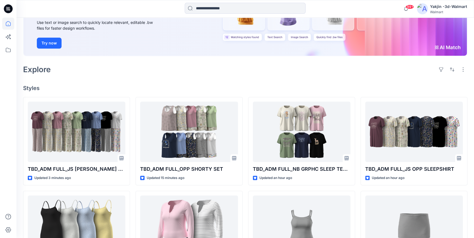
click at [8, 140] on div at bounding box center [8, 128] width 12 height 220
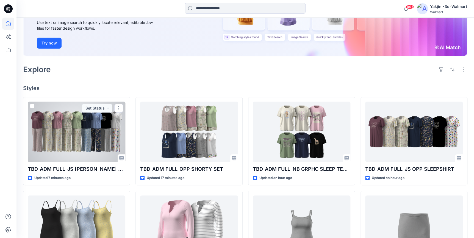
click at [85, 135] on div at bounding box center [76, 132] width 97 height 60
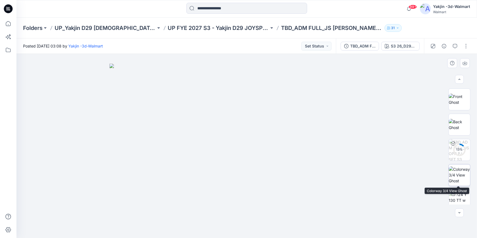
scroll to position [82, 0]
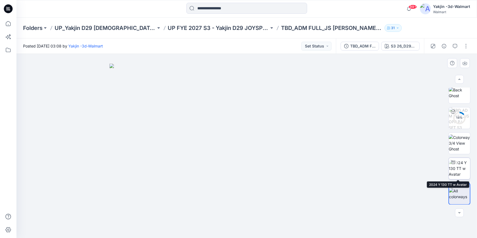
click at [464, 170] on img at bounding box center [459, 168] width 21 height 17
